Goal: Task Accomplishment & Management: Use online tool/utility

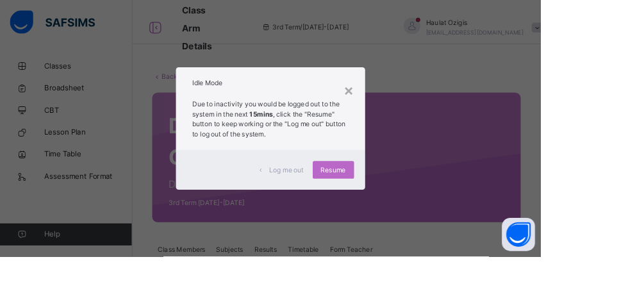
click at [402, 203] on span "Resume" at bounding box center [387, 198] width 29 height 12
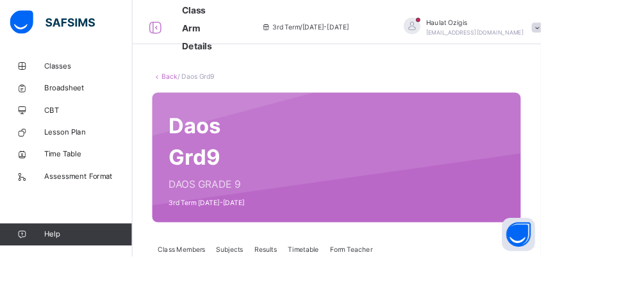
click at [192, 93] on link "Back" at bounding box center [197, 89] width 19 height 10
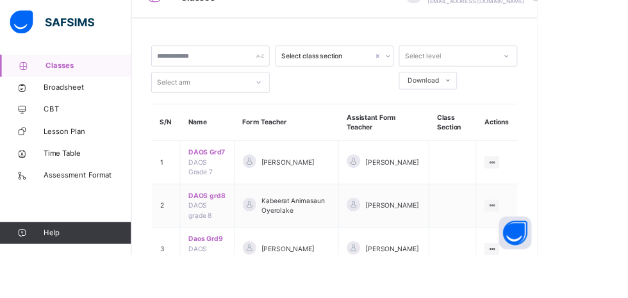
scroll to position [38, 0]
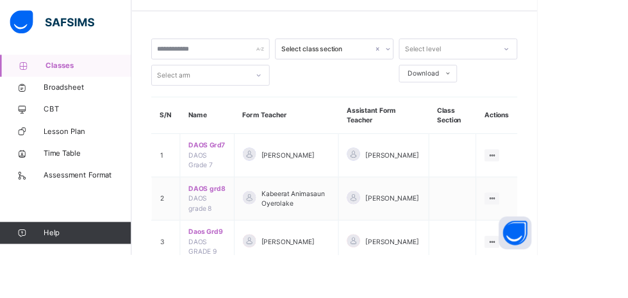
click at [240, 168] on span "DAOS Grd7" at bounding box center [242, 170] width 44 height 12
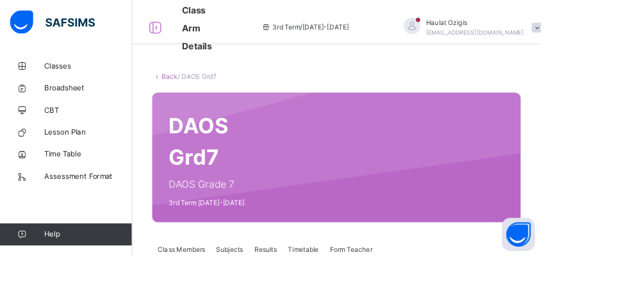
scroll to position [119, 0]
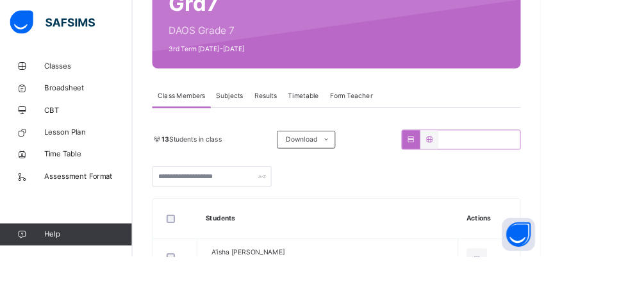
click at [269, 117] on span "Subjects" at bounding box center [266, 112] width 31 height 12
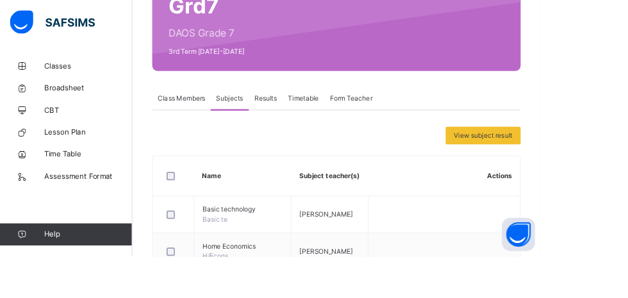
click at [259, 112] on span "Subjects" at bounding box center [266, 115] width 31 height 12
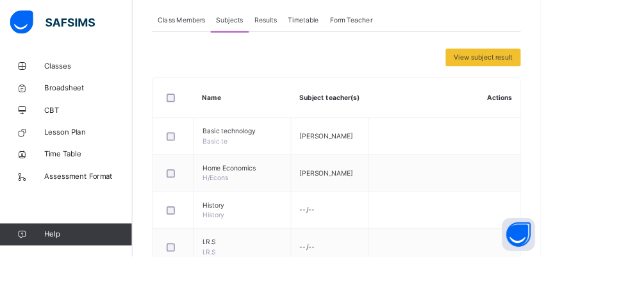
scroll to position [306, 0]
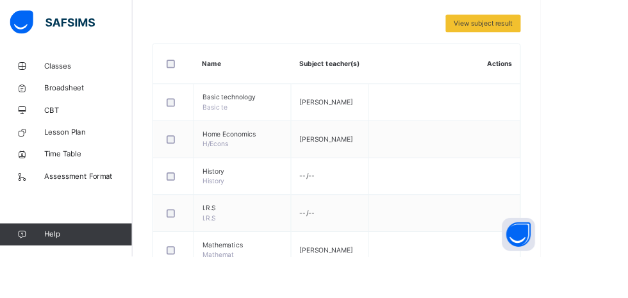
click at [4, 194] on link "Assessment Format" at bounding box center [77, 205] width 154 height 26
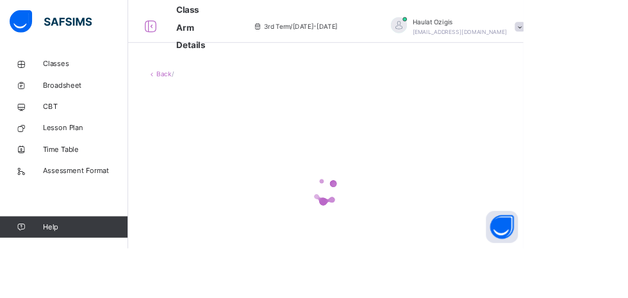
scroll to position [23, 0]
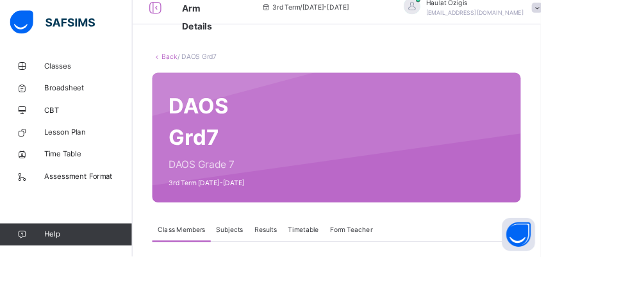
click at [267, 268] on span "Subjects" at bounding box center [266, 267] width 31 height 12
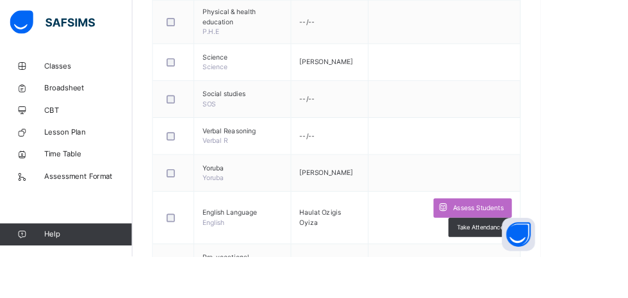
scroll to position [633, 0]
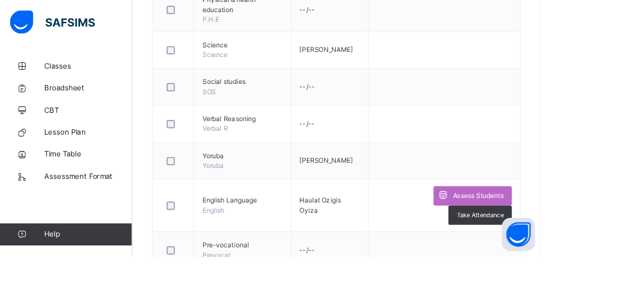
click at [568, 222] on span "Assess Students" at bounding box center [555, 228] width 59 height 12
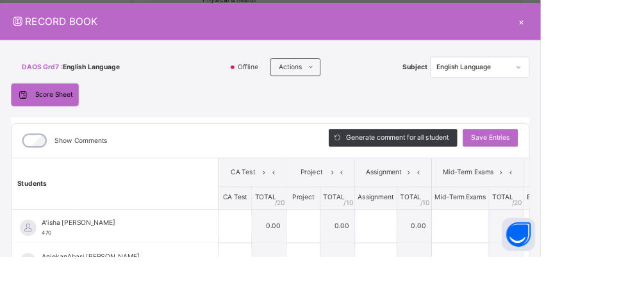
scroll to position [0, 0]
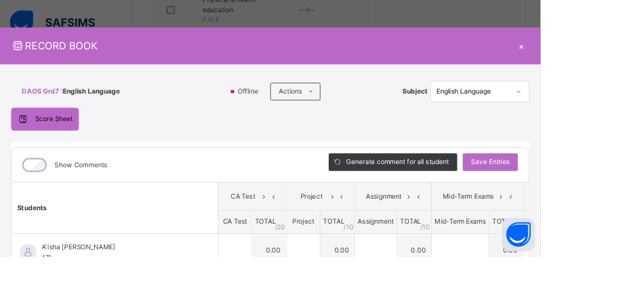
click at [615, 55] on div "×" at bounding box center [605, 53] width 19 height 17
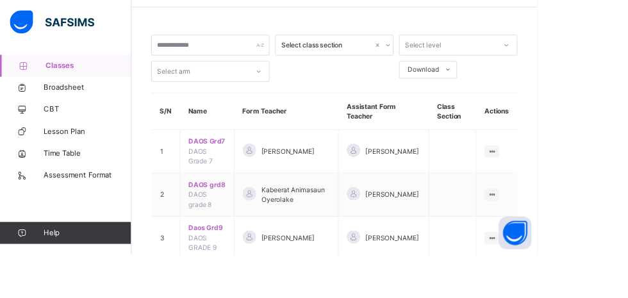
scroll to position [40, 0]
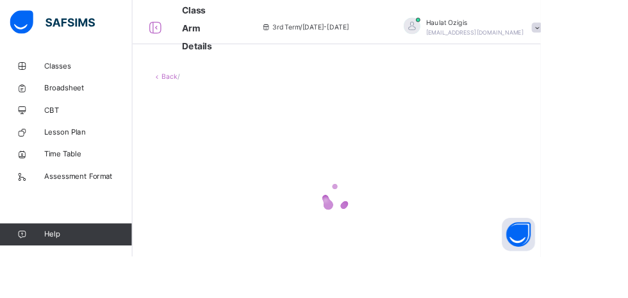
click at [188, 93] on link "Back" at bounding box center [197, 89] width 19 height 10
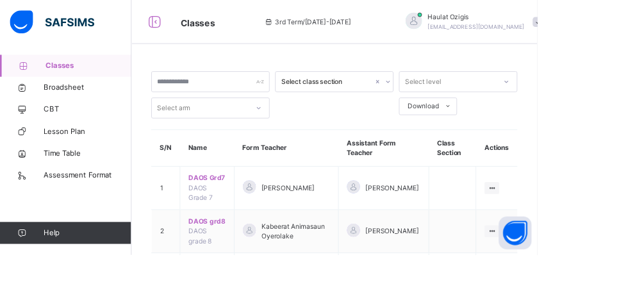
scroll to position [42, 0]
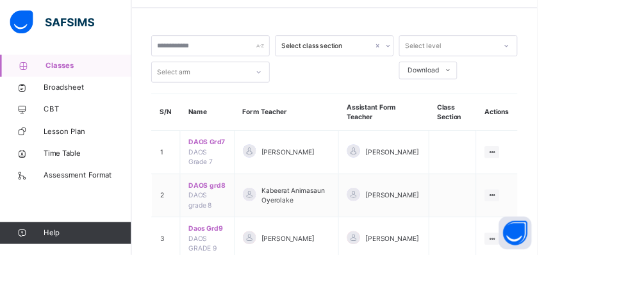
click at [243, 268] on span "Daos Grd9" at bounding box center [242, 267] width 44 height 12
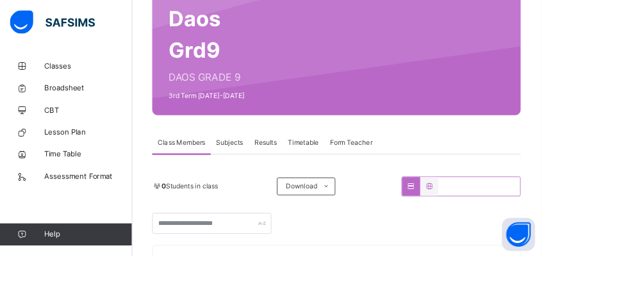
scroll to position [126, 0]
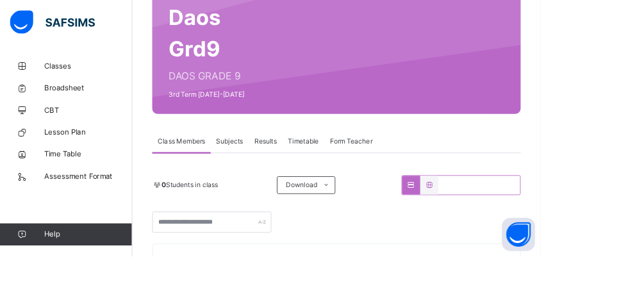
click at [270, 162] on span "Subjects" at bounding box center [266, 165] width 31 height 12
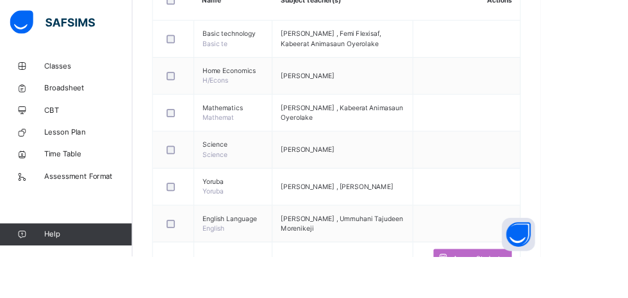
scroll to position [413, 0]
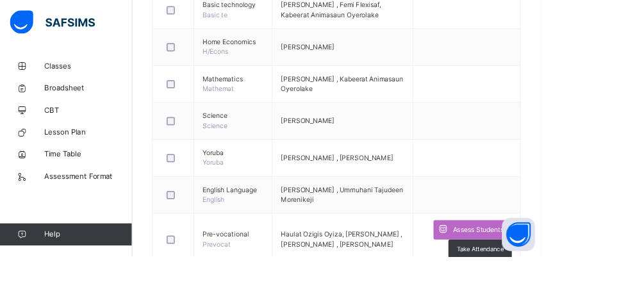
click at [541, 261] on span "Assess Students" at bounding box center [555, 267] width 59 height 12
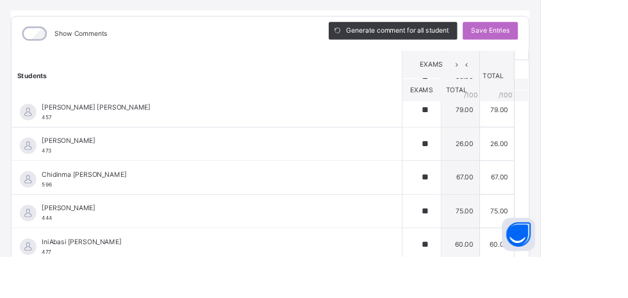
scroll to position [0, 0]
